Goal: Information Seeking & Learning: Learn about a topic

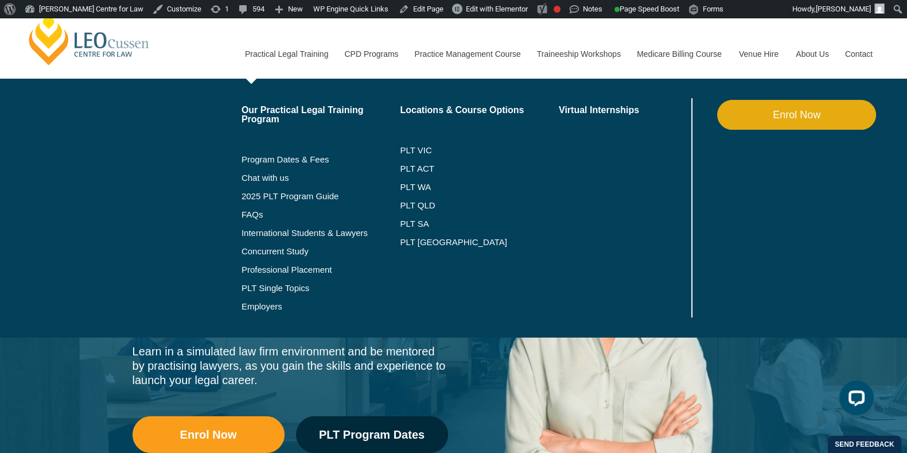
click at [313, 153] on li "Program Dates & Fees" at bounding box center [320, 159] width 159 height 18
click at [287, 157] on link "Program Dates & Fees" at bounding box center [320, 159] width 159 height 9
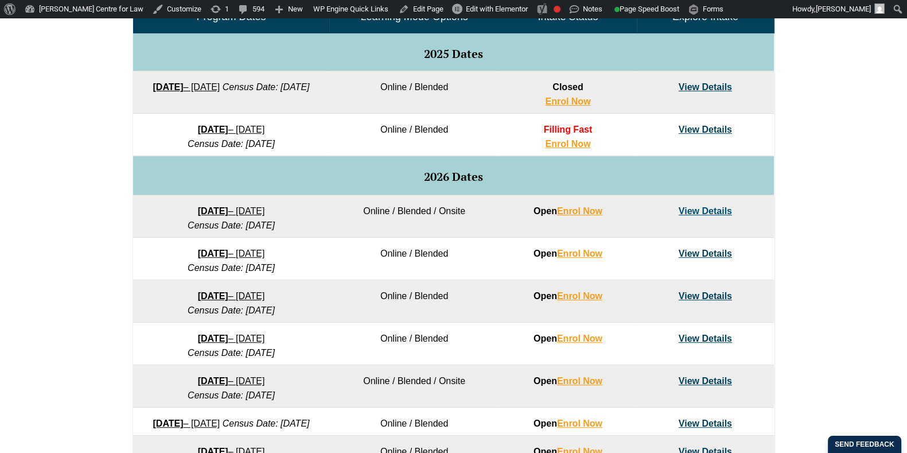
scroll to position [637, 0]
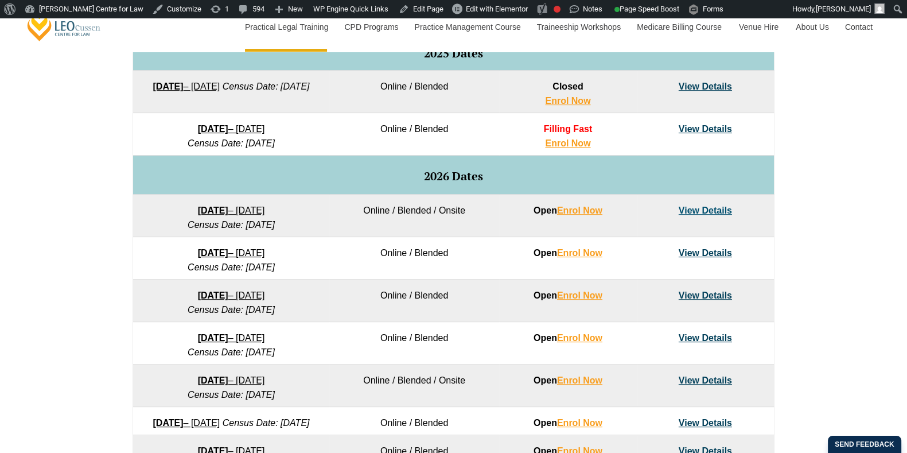
click at [106, 268] on div "VIC ACT WA QLD SA" at bounding box center [453, 201] width 907 height 680
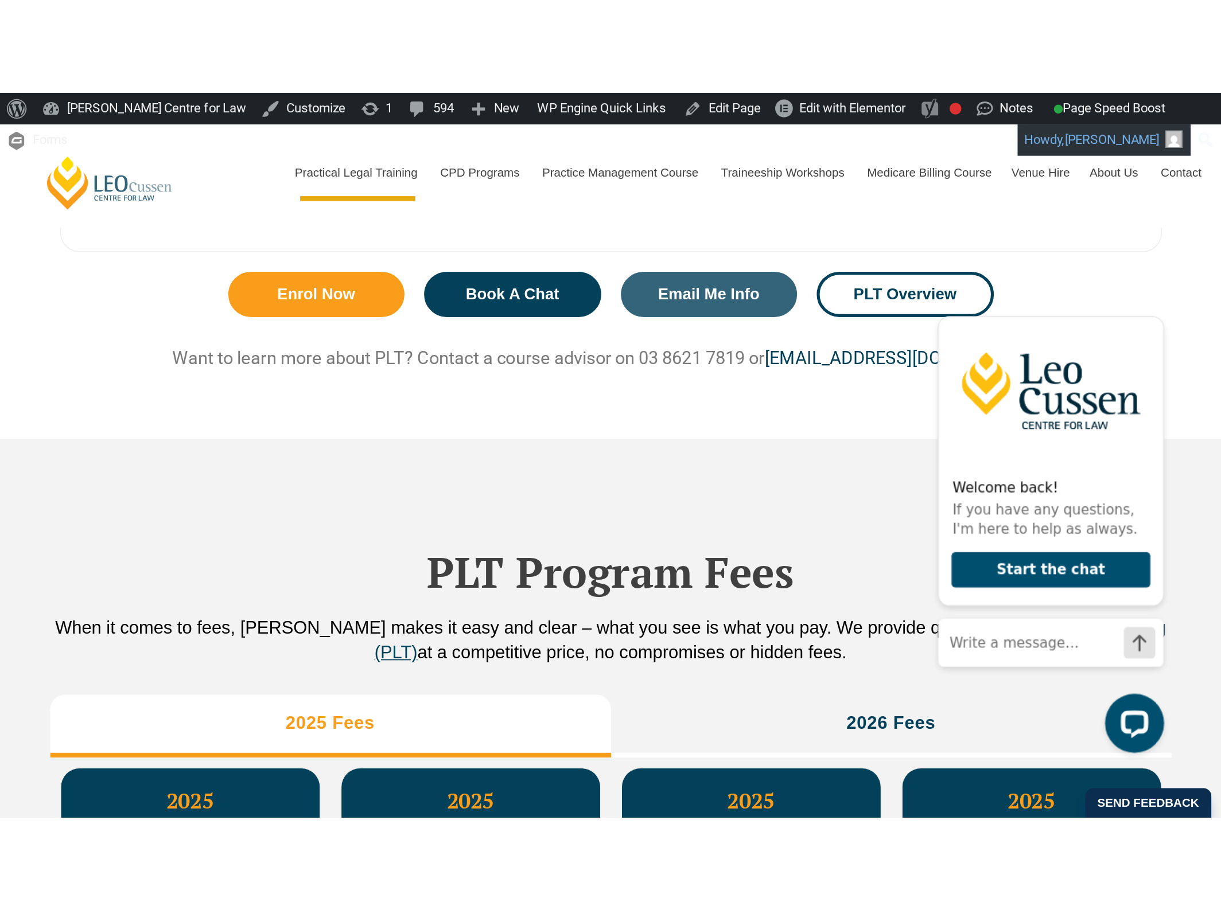
scroll to position [1079, 0]
